Goal: Task Accomplishment & Management: Use online tool/utility

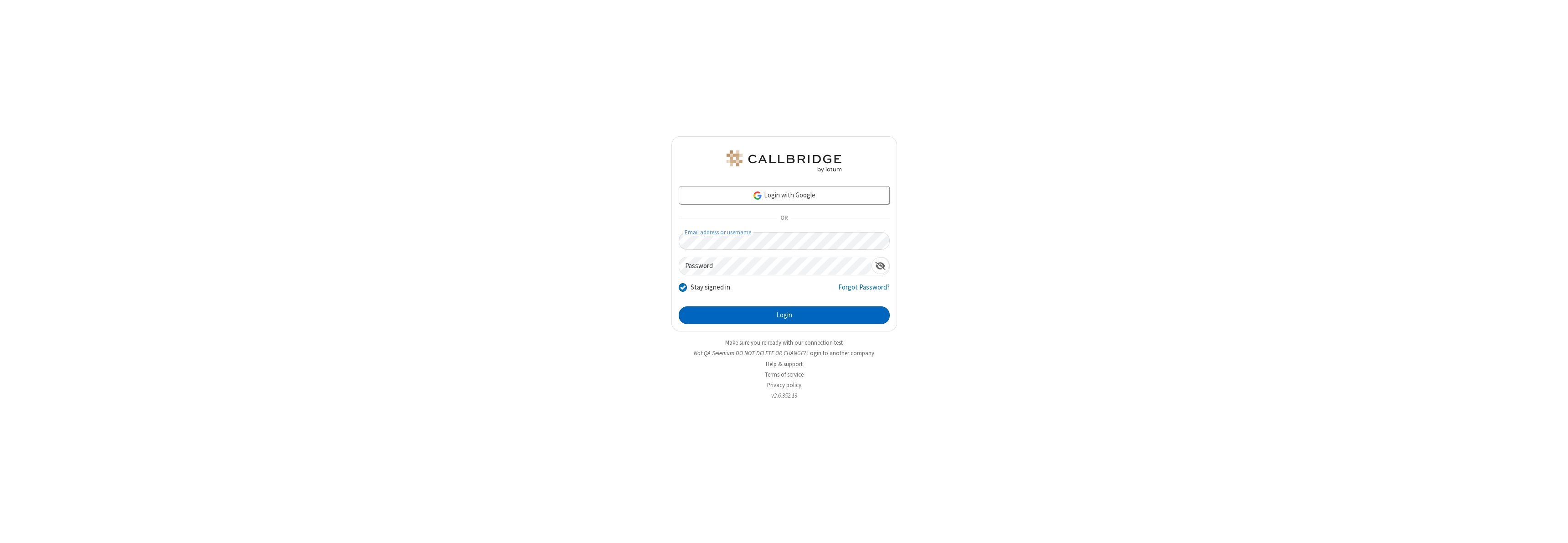
click at [784, 315] on button "Login" at bounding box center [784, 315] width 211 height 18
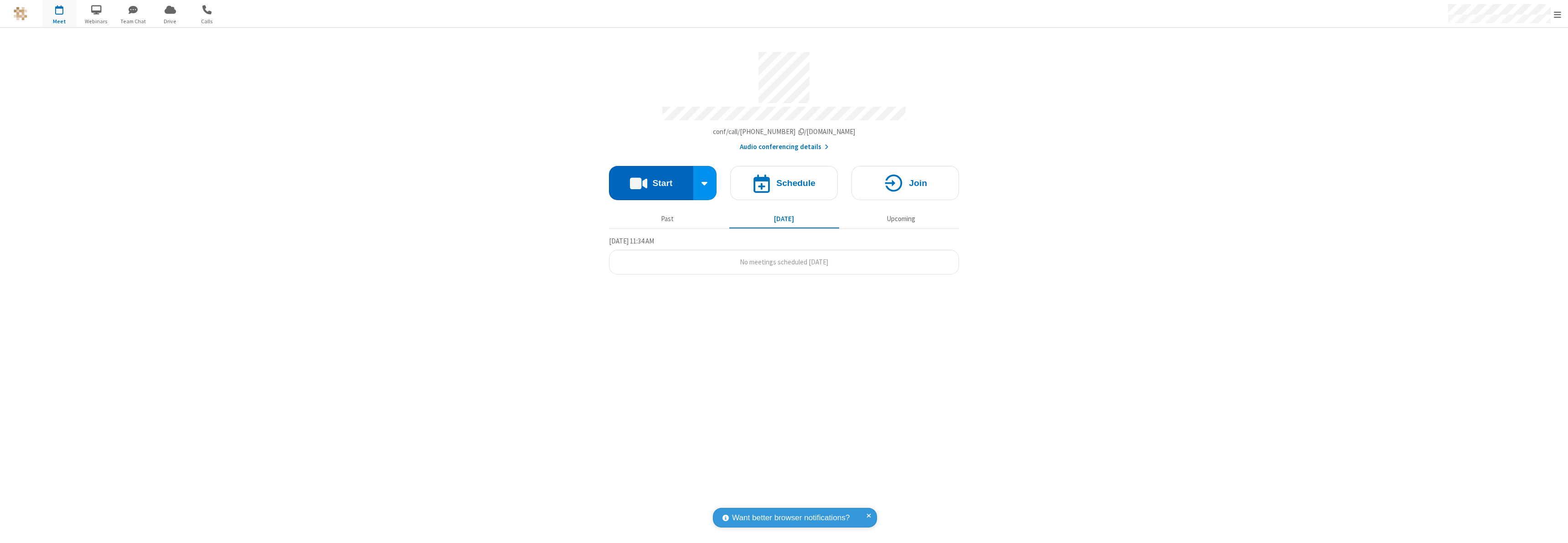
click at [651, 179] on button "Start" at bounding box center [651, 183] width 85 height 34
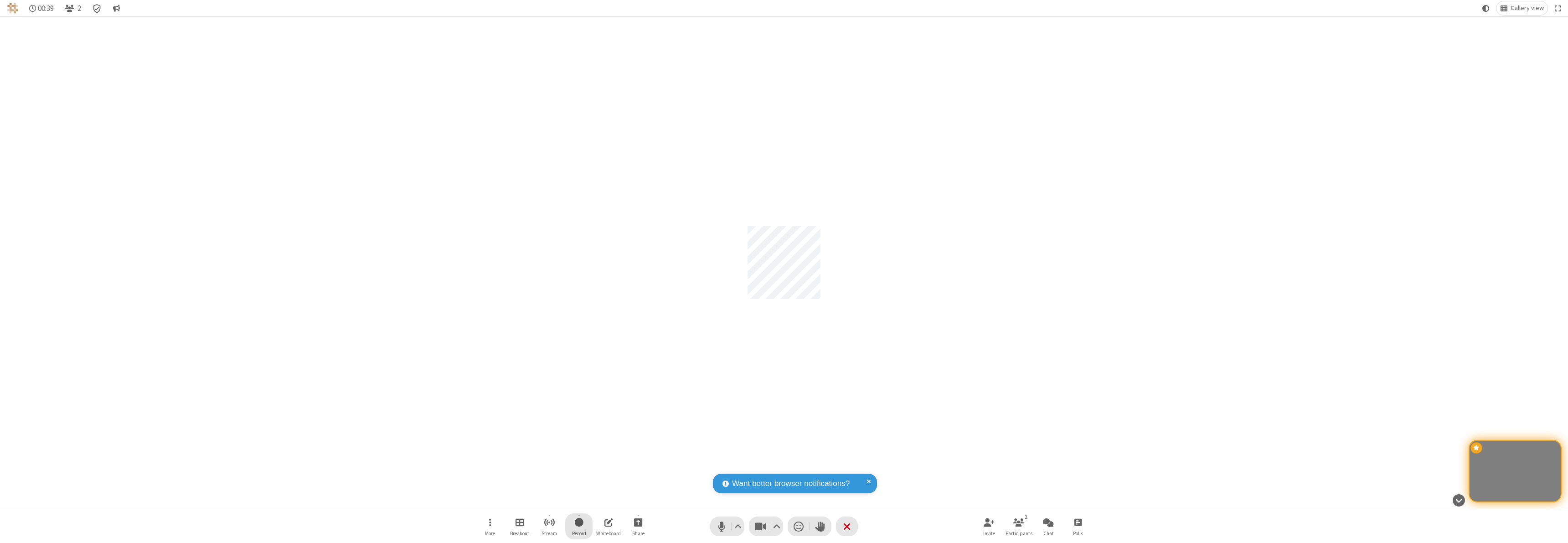
click at [579, 526] on span "Start recording" at bounding box center [579, 522] width 9 height 12
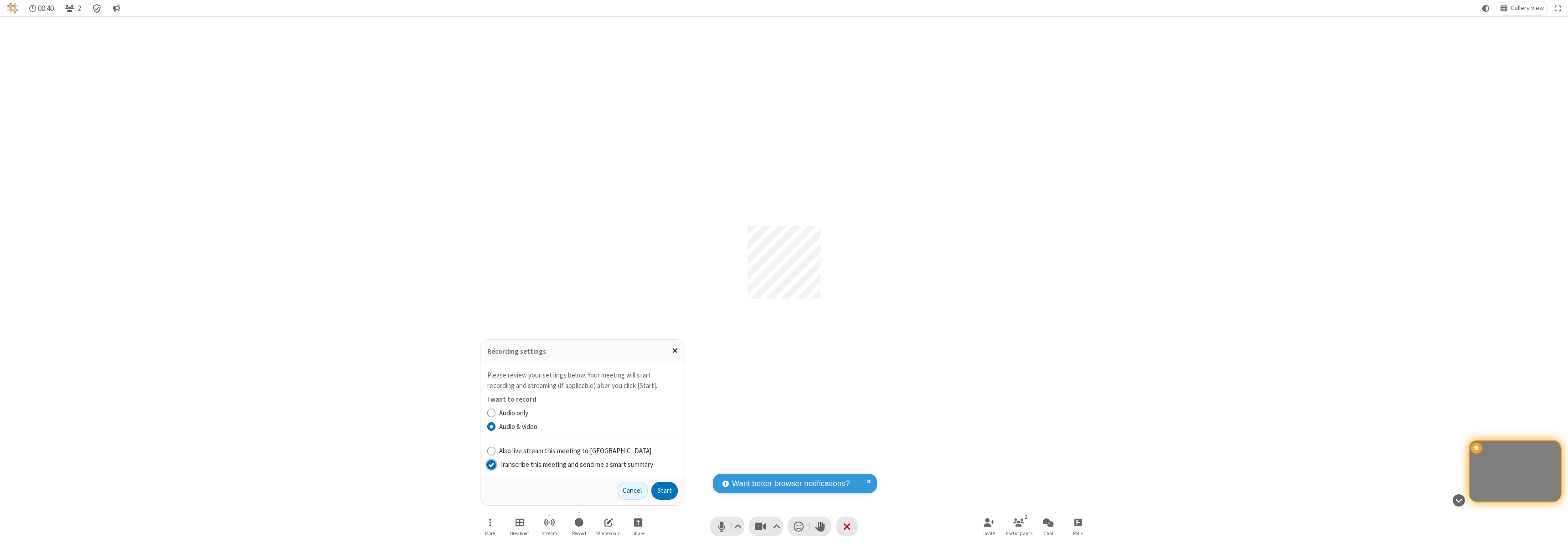
click at [491, 464] on input "Transcribe this meeting and send me a smart summary" at bounding box center [492, 464] width 9 height 10
click at [588, 413] on label "Audio only" at bounding box center [589, 413] width 179 height 10
click at [496, 413] on input "Audio only" at bounding box center [492, 413] width 9 height 10
click at [665, 491] on button "Start" at bounding box center [664, 491] width 26 height 18
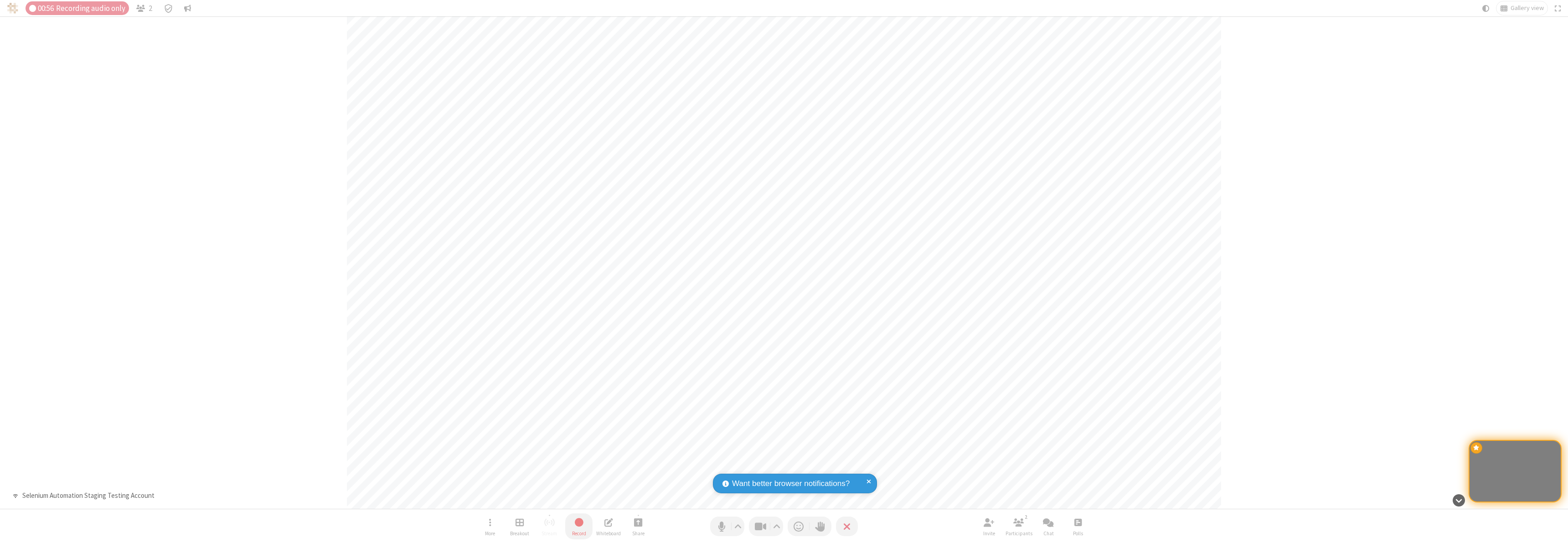
click at [579, 526] on span "Stop recording" at bounding box center [578, 522] width 10 height 12
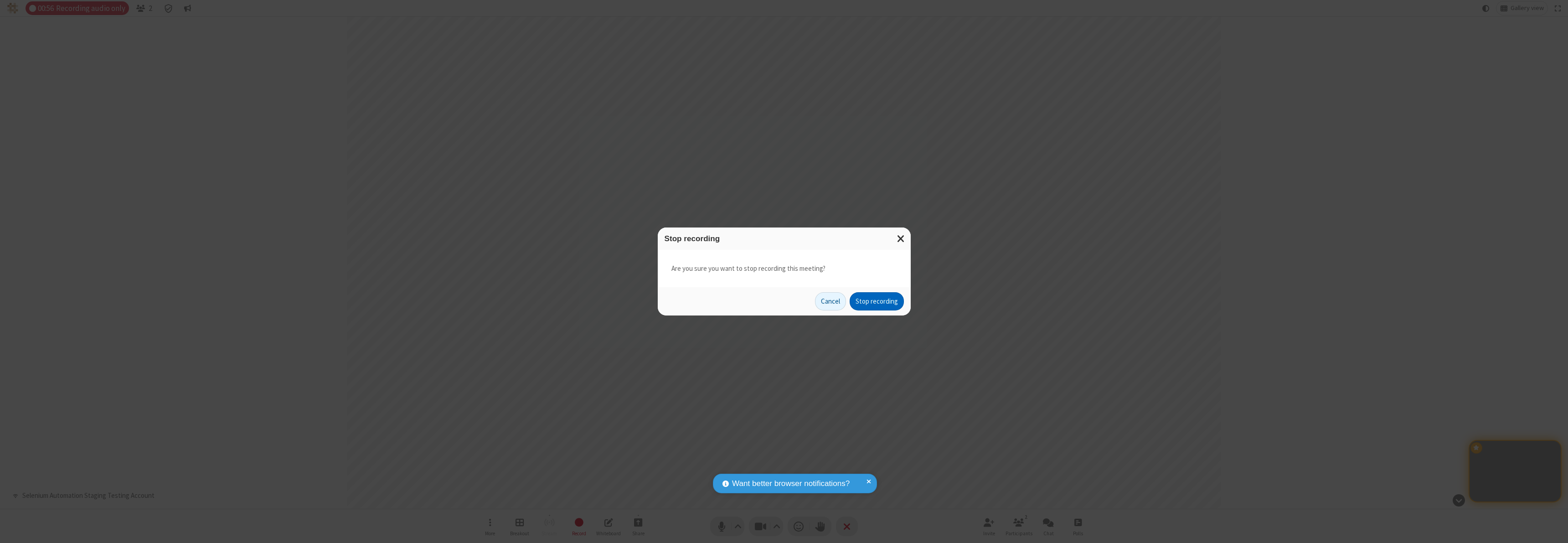
click at [877, 301] on button "Stop recording" at bounding box center [877, 301] width 54 height 18
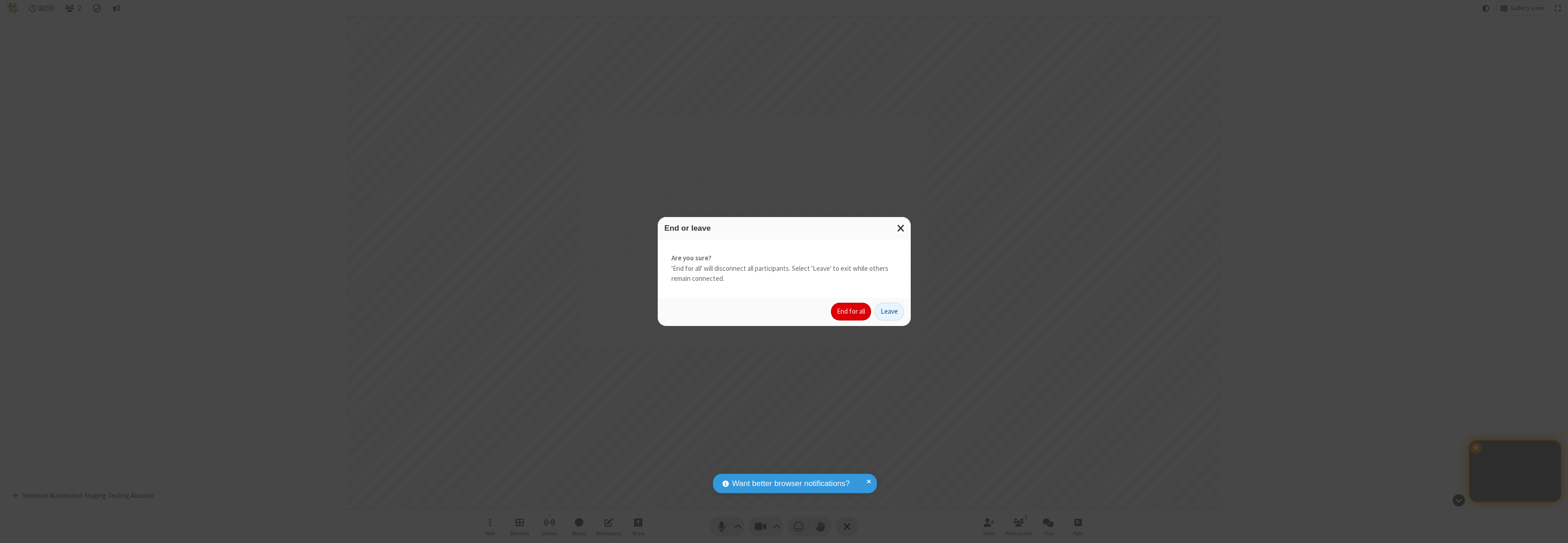
click at [852, 311] on button "End for all" at bounding box center [851, 312] width 40 height 18
